Goal: Find specific page/section: Find specific page/section

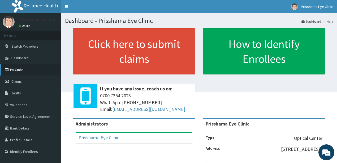
click at [49, 67] on link "PA Code" at bounding box center [30, 70] width 61 height 12
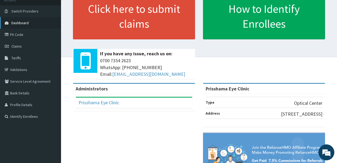
scroll to position [35, 0]
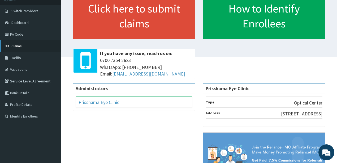
click at [39, 44] on link "Claims" at bounding box center [30, 46] width 61 height 12
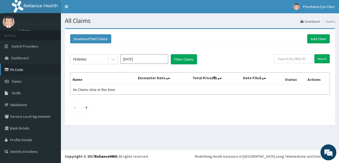
click at [17, 71] on link "PA Code" at bounding box center [30, 70] width 61 height 12
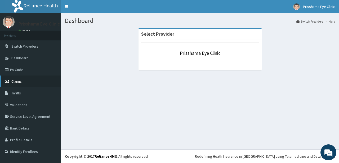
click at [28, 83] on link "Claims" at bounding box center [30, 81] width 61 height 12
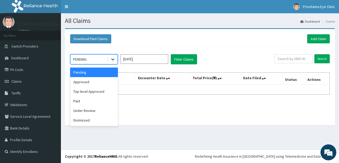
click at [112, 58] on icon at bounding box center [112, 58] width 5 height 5
click at [112, 124] on div "Dismissed" at bounding box center [94, 120] width 48 height 10
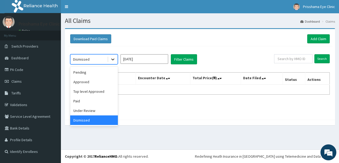
click at [114, 58] on icon at bounding box center [112, 58] width 5 height 5
click at [34, 67] on link "PA Code" at bounding box center [30, 70] width 61 height 12
